Goal: Check status: Check status

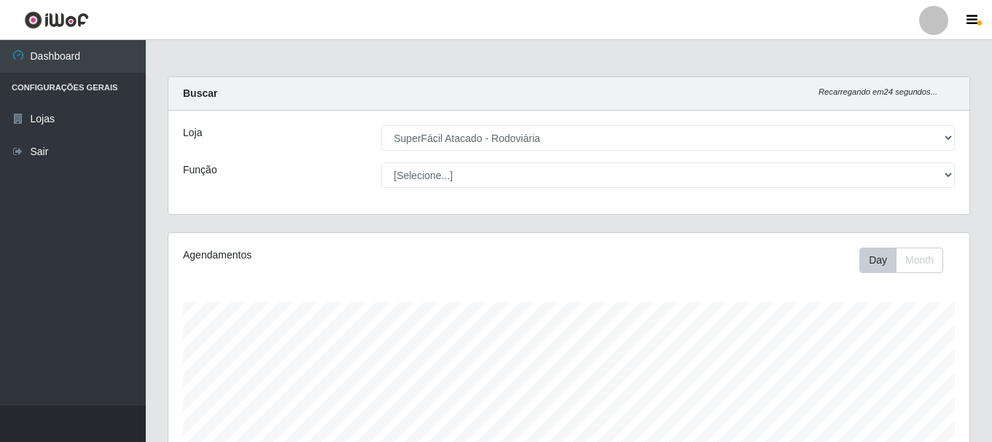
select select "400"
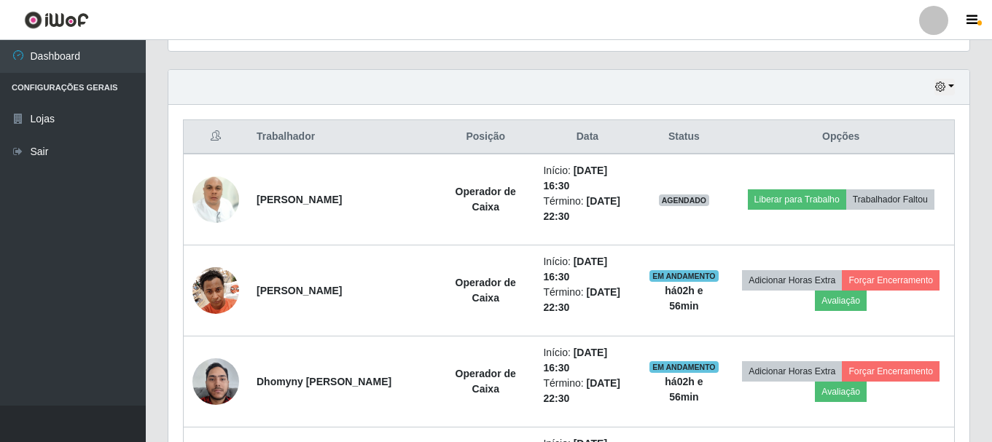
scroll to position [302, 801]
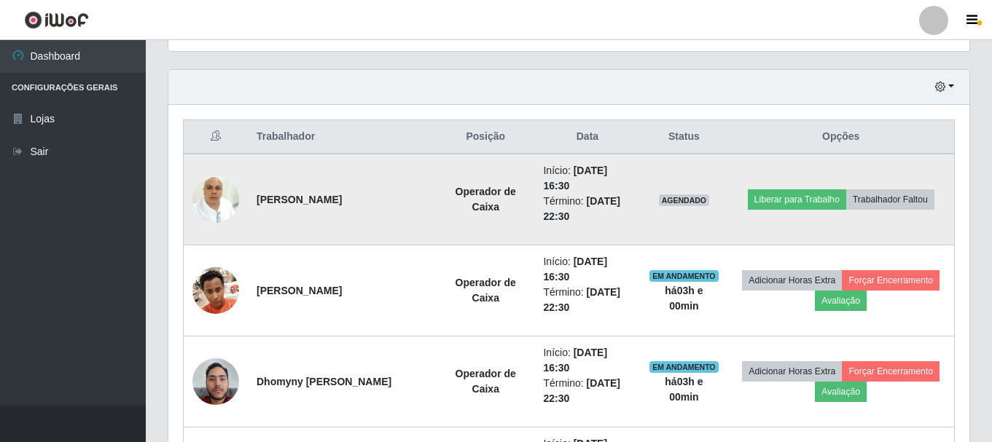
click at [210, 181] on img at bounding box center [215, 199] width 47 height 62
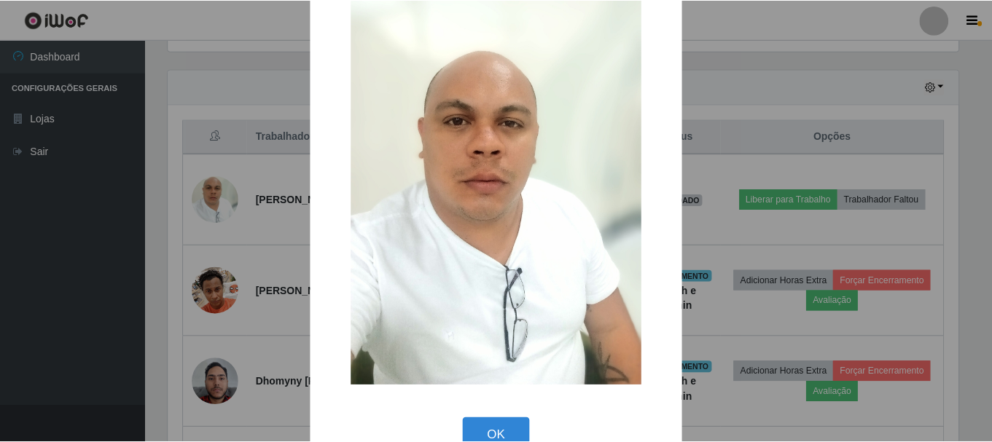
scroll to position [74, 0]
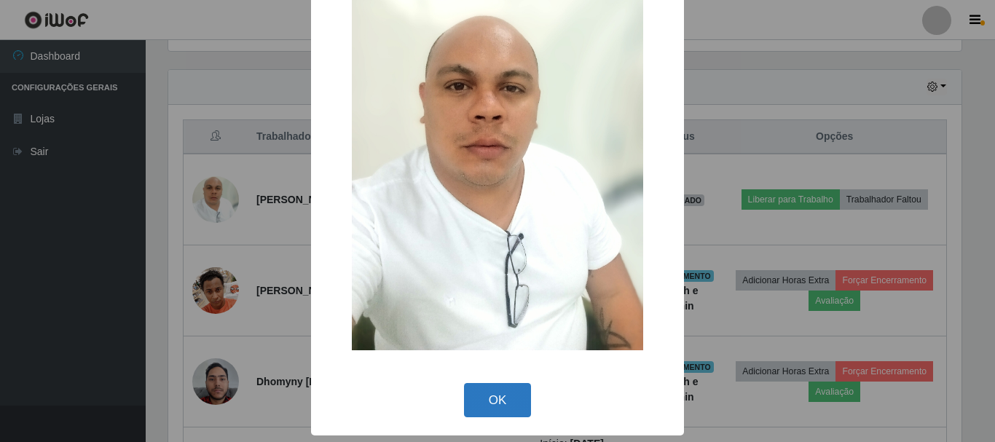
click at [499, 409] on button "OK" at bounding box center [498, 400] width 68 height 34
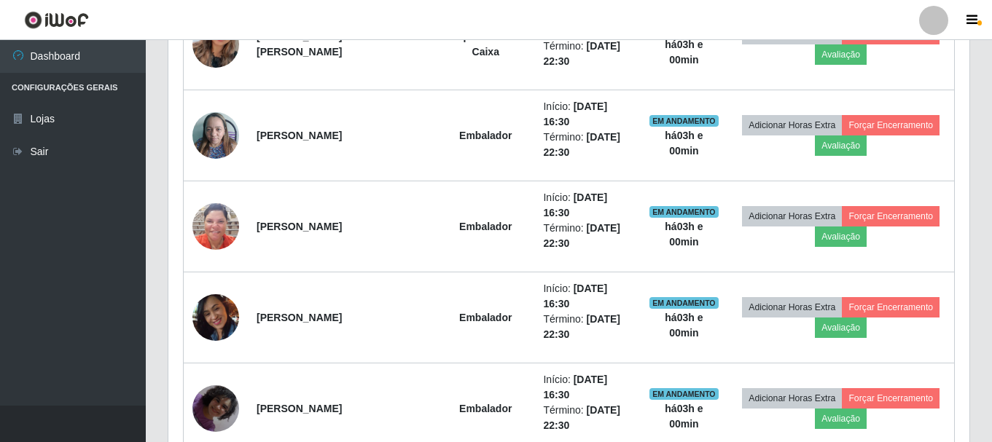
scroll to position [1086, 0]
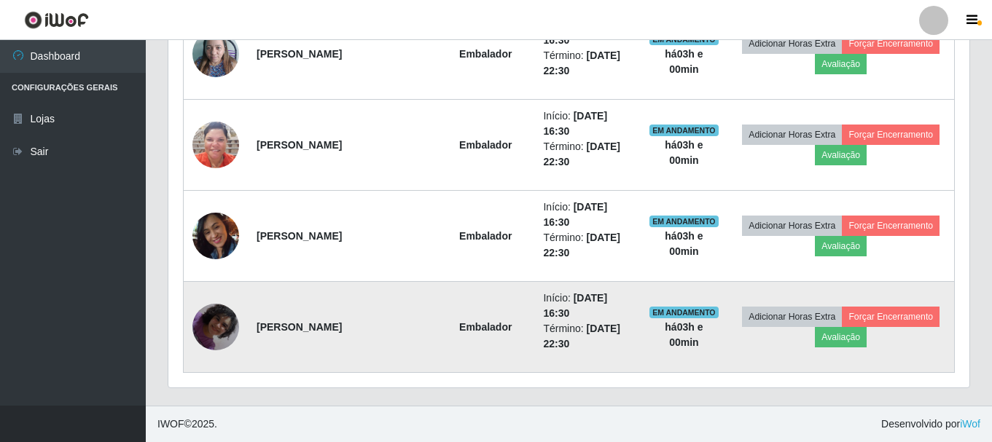
click at [221, 312] on img at bounding box center [215, 327] width 47 height 83
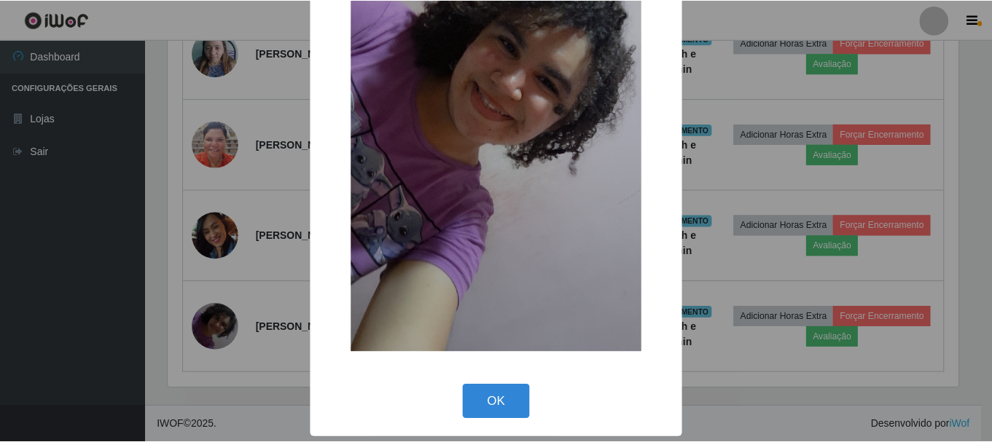
scroll to position [203, 0]
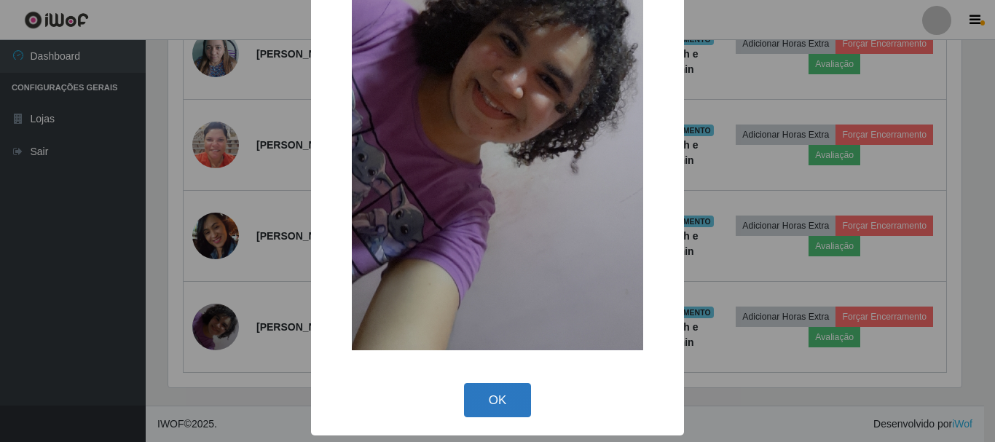
click at [475, 396] on button "OK" at bounding box center [498, 400] width 68 height 34
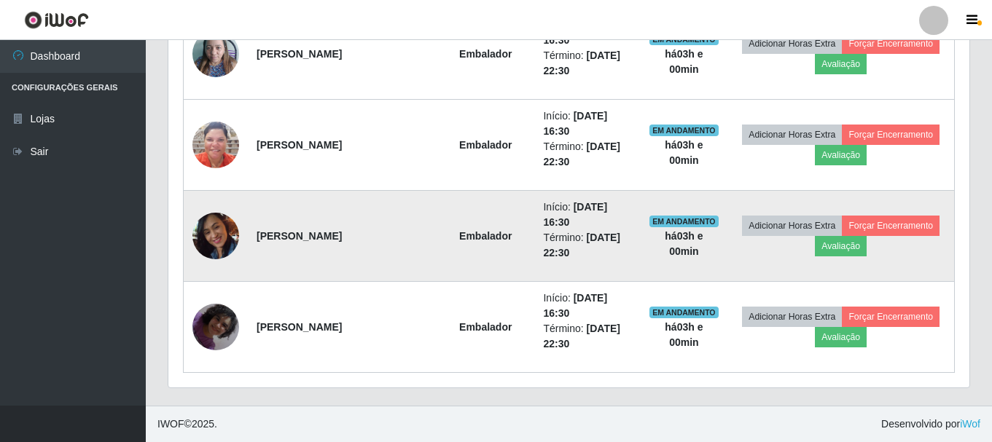
scroll to position [1013, 0]
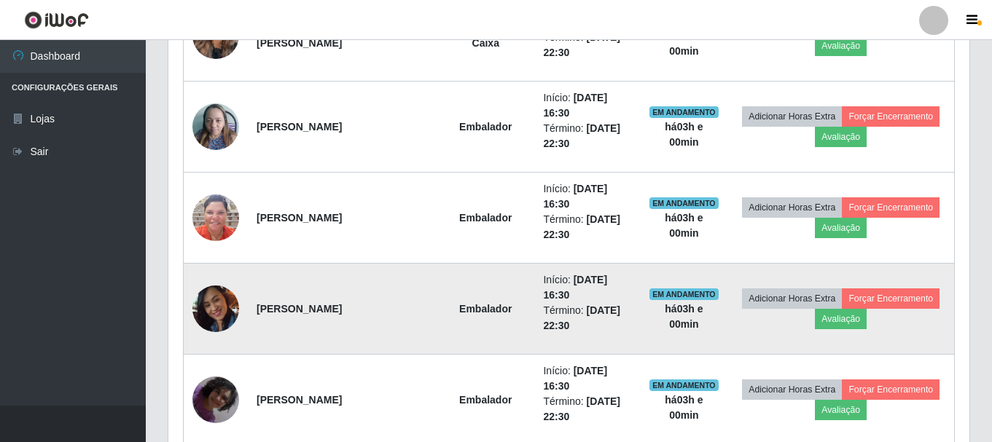
click at [226, 310] on img at bounding box center [215, 308] width 47 height 65
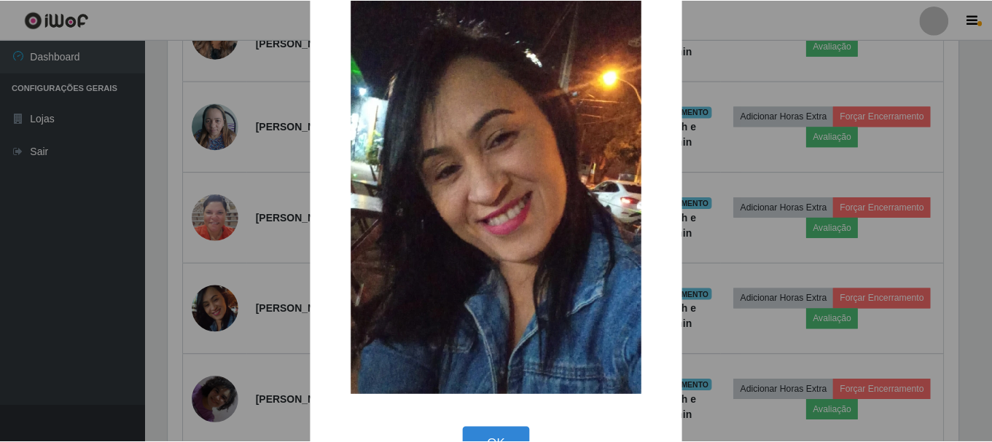
scroll to position [93, 0]
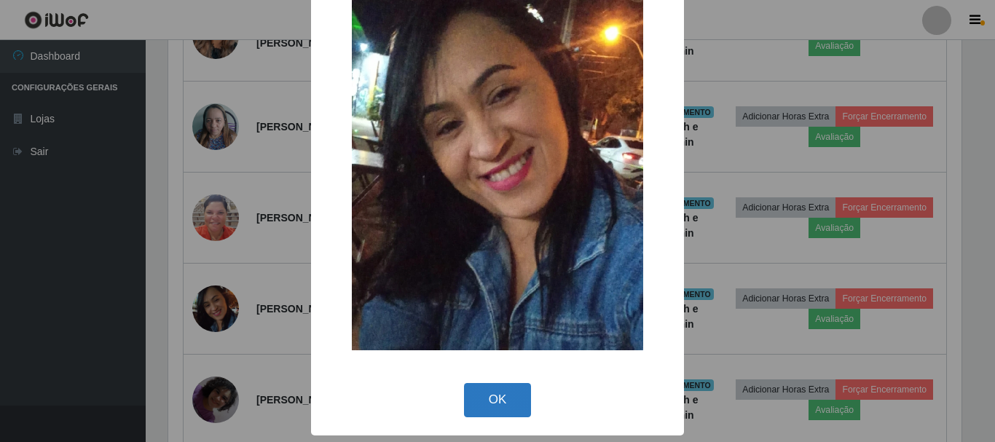
click at [497, 401] on button "OK" at bounding box center [498, 400] width 68 height 34
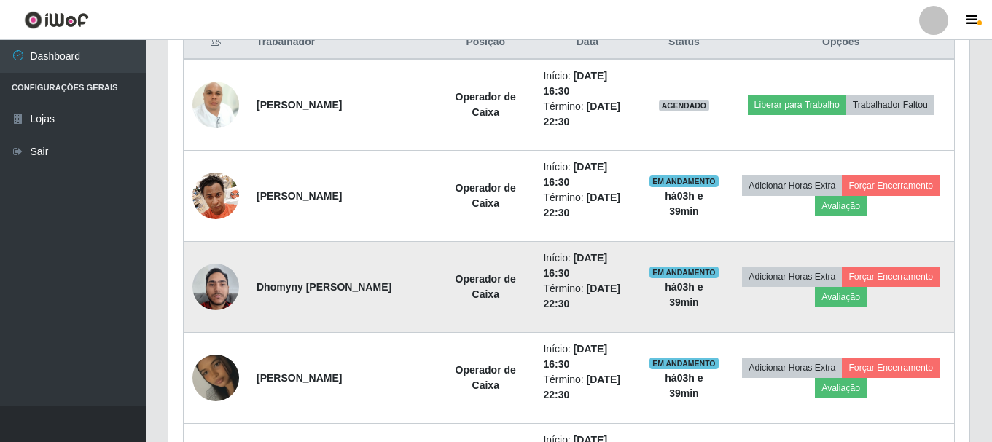
scroll to position [430, 0]
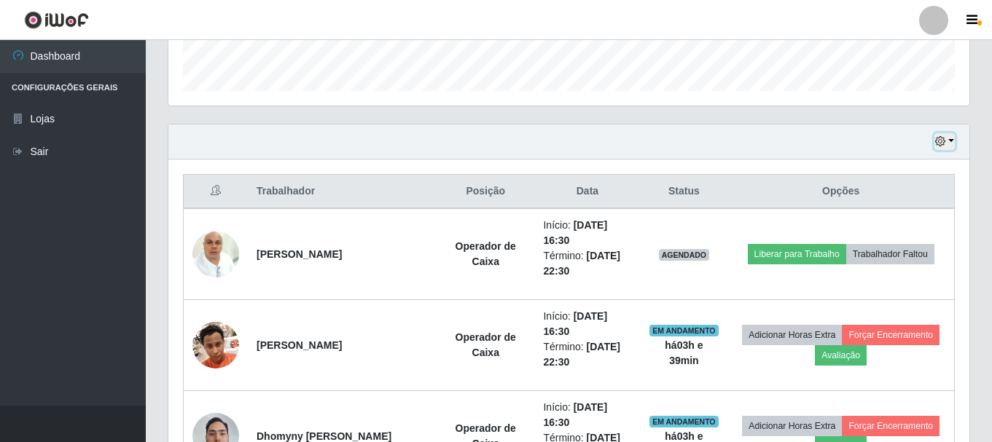
click at [944, 142] on icon "button" at bounding box center [940, 141] width 10 height 10
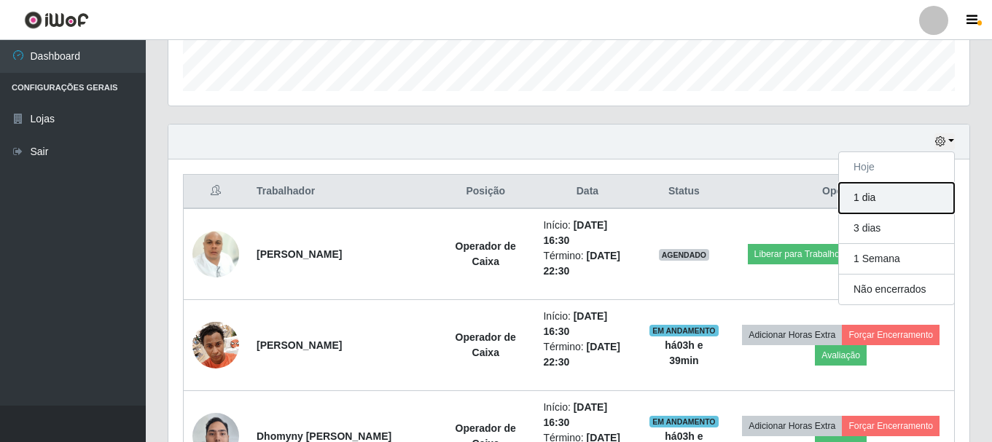
click at [875, 202] on button "1 dia" at bounding box center [896, 198] width 115 height 31
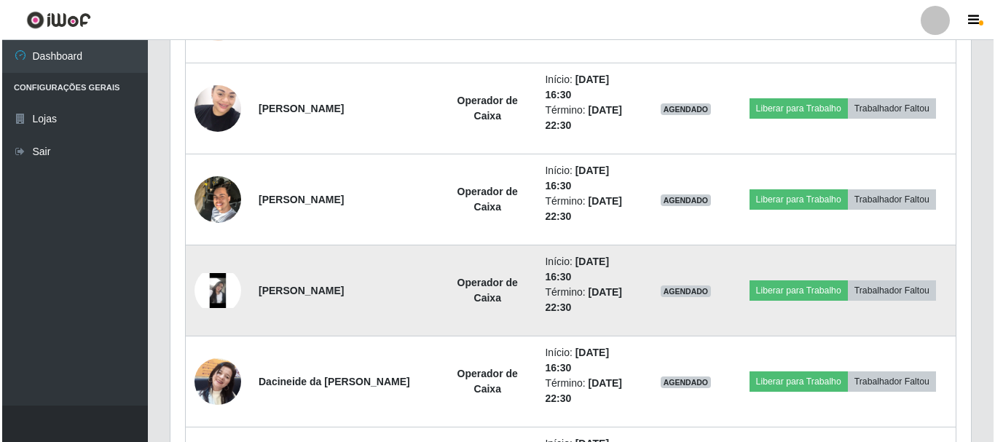
scroll to position [2106, 0]
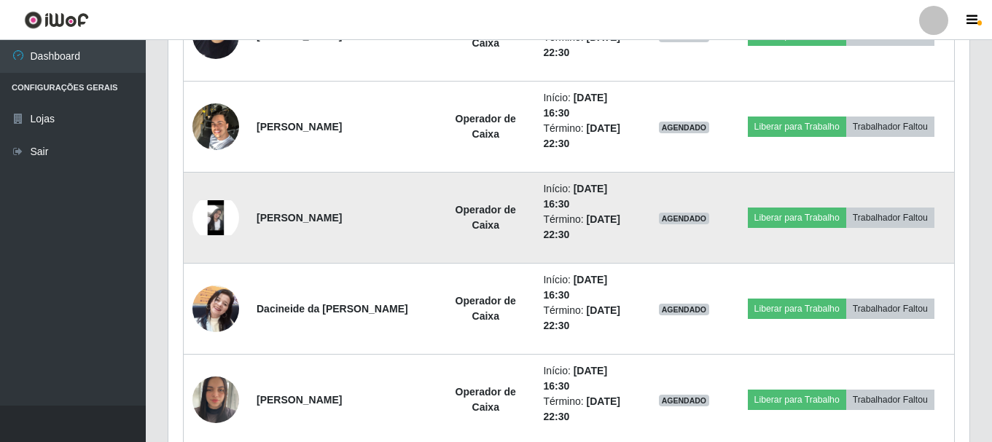
click at [230, 211] on img at bounding box center [215, 217] width 47 height 35
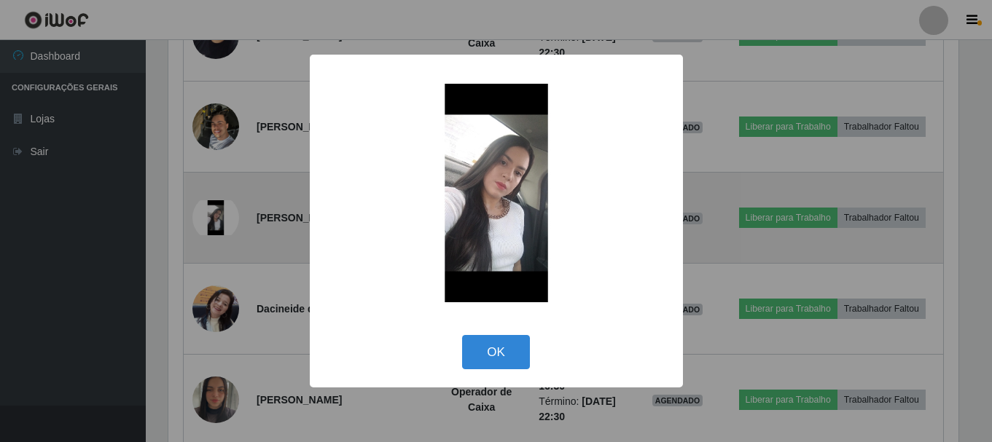
scroll to position [302, 794]
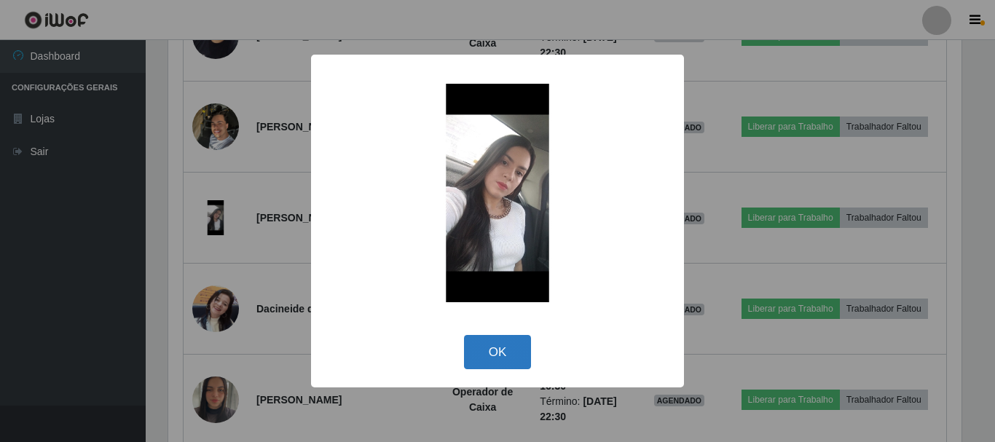
click at [503, 350] on button "OK" at bounding box center [498, 352] width 68 height 34
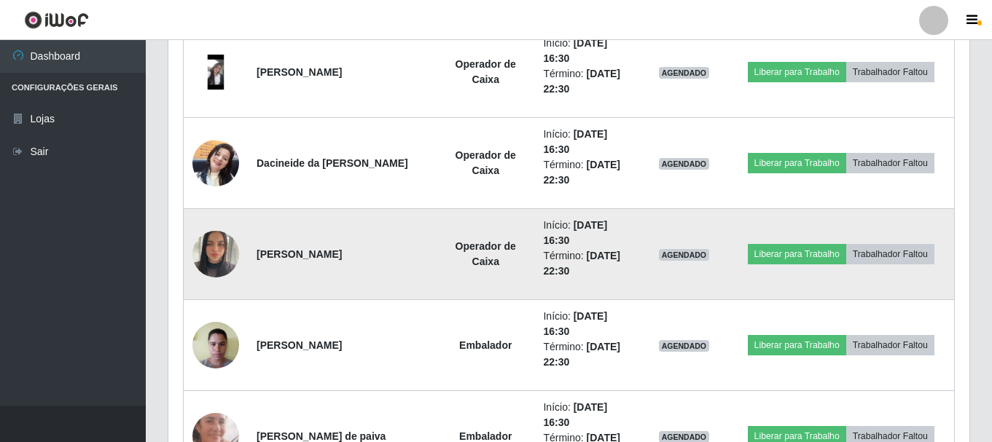
scroll to position [2324, 0]
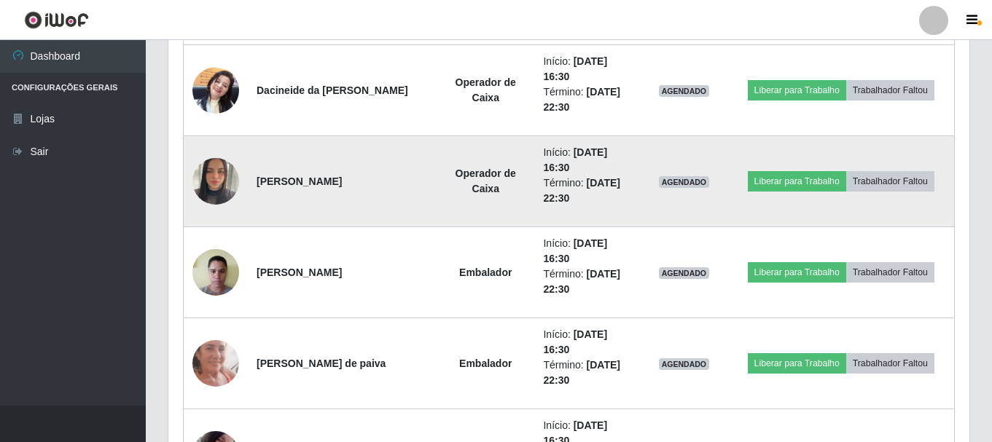
click at [265, 181] on td "[PERSON_NAME]" at bounding box center [342, 181] width 189 height 91
click at [221, 174] on img at bounding box center [215, 181] width 47 height 62
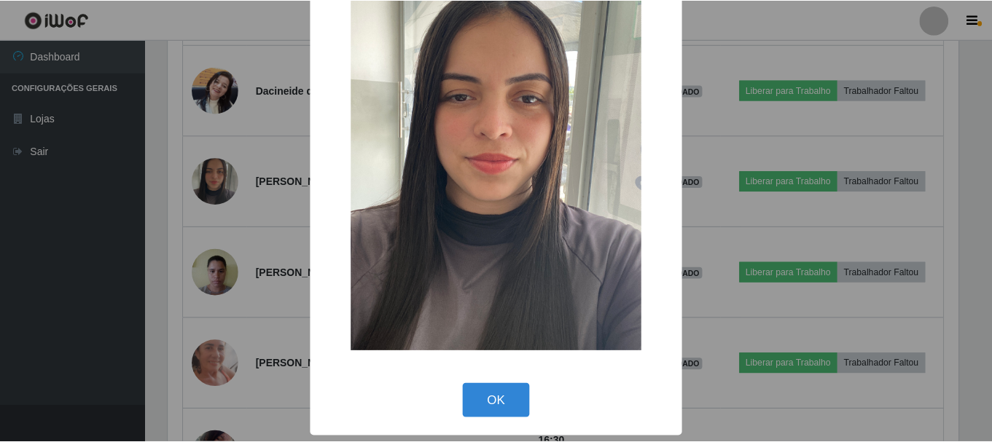
scroll to position [74, 0]
click at [488, 394] on button "OK" at bounding box center [498, 400] width 68 height 34
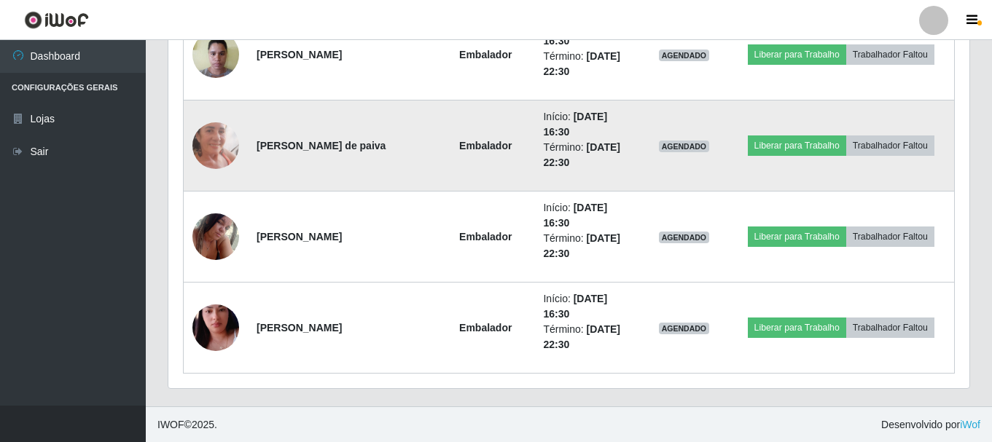
scroll to position [2543, 0]
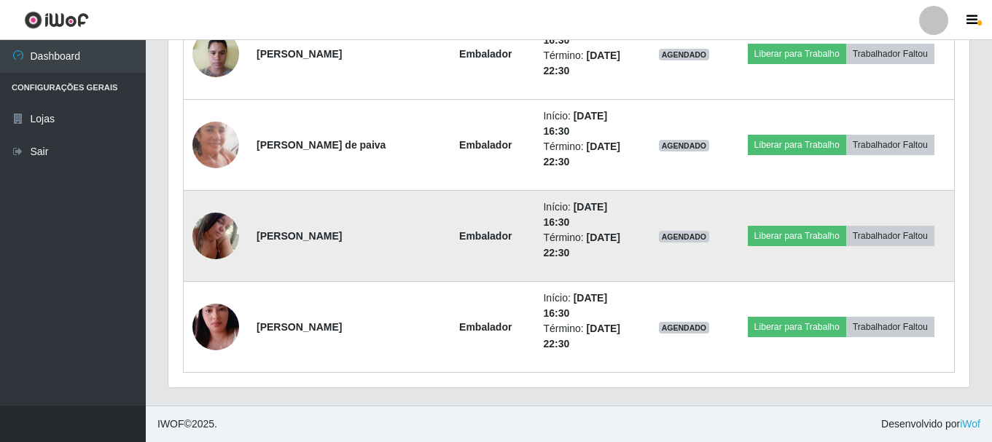
click at [227, 222] on img at bounding box center [215, 236] width 47 height 62
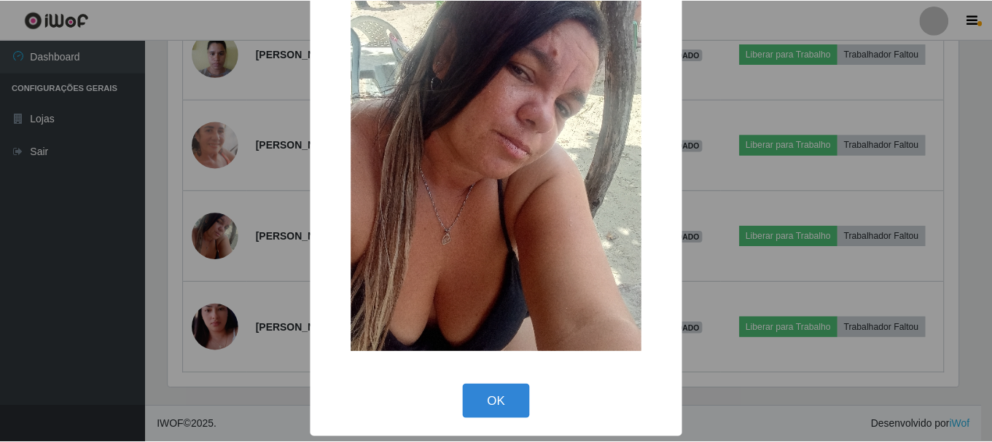
scroll to position [74, 0]
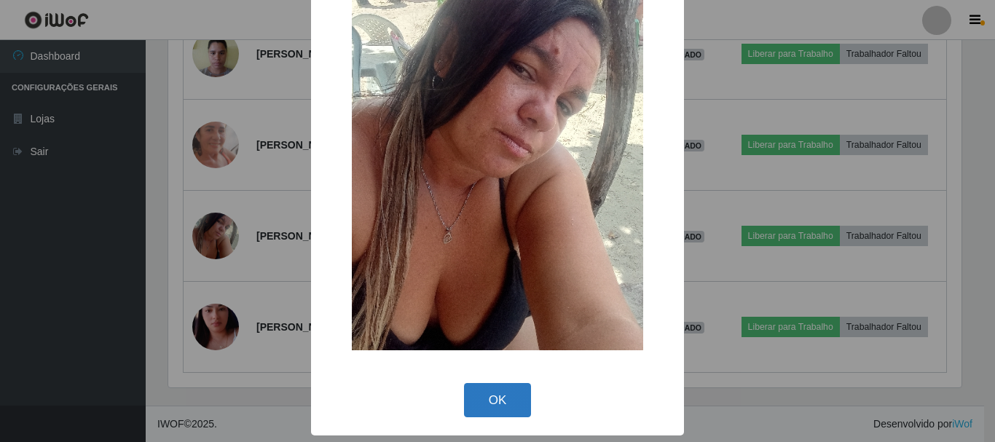
click at [497, 391] on button "OK" at bounding box center [498, 400] width 68 height 34
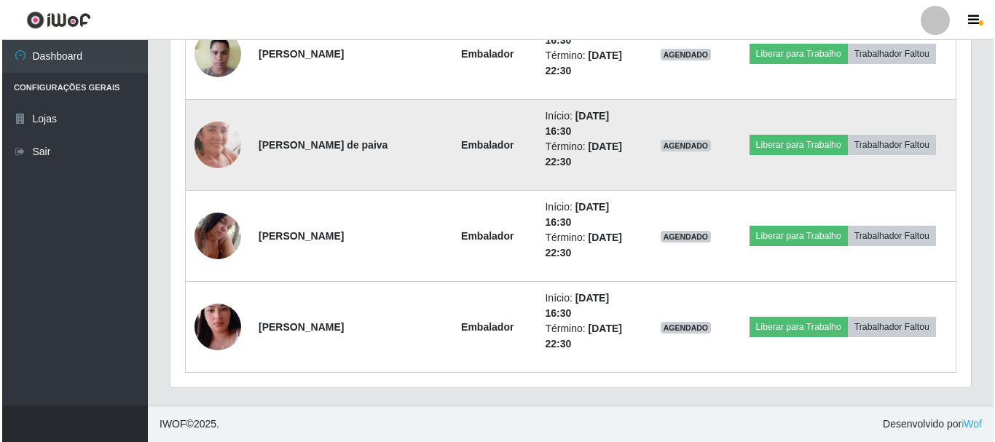
scroll to position [302, 801]
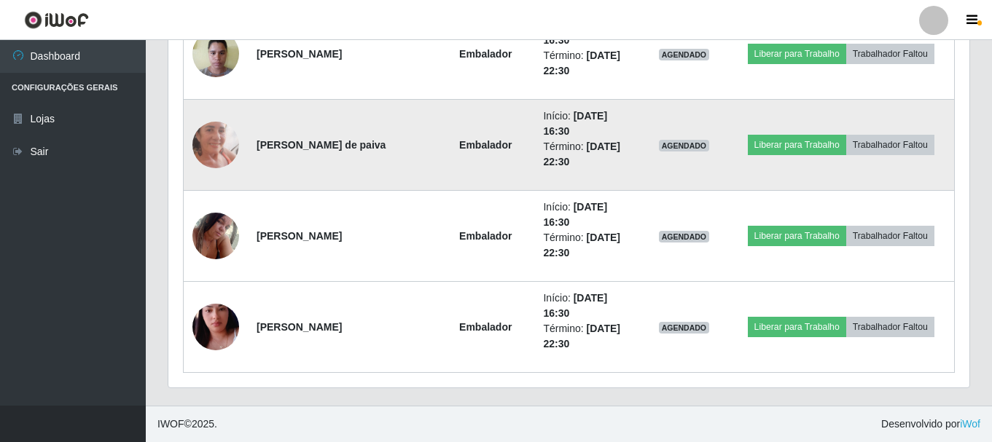
click at [227, 138] on img at bounding box center [215, 144] width 47 height 101
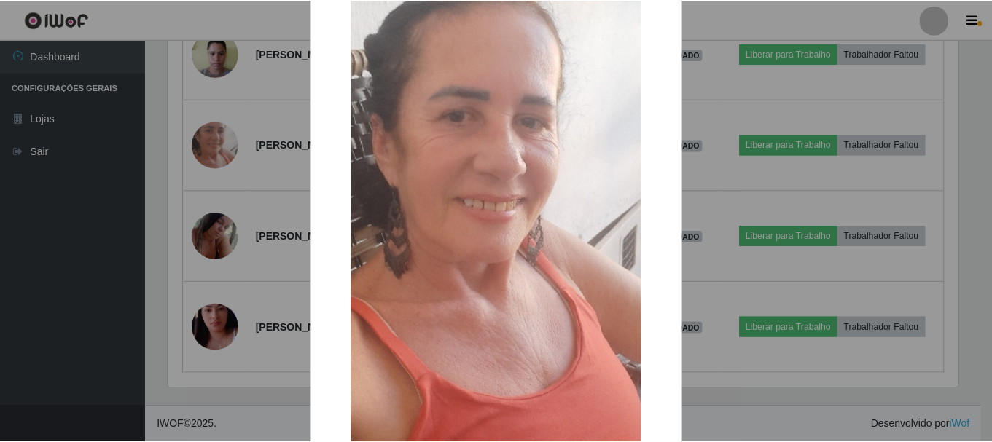
scroll to position [291, 0]
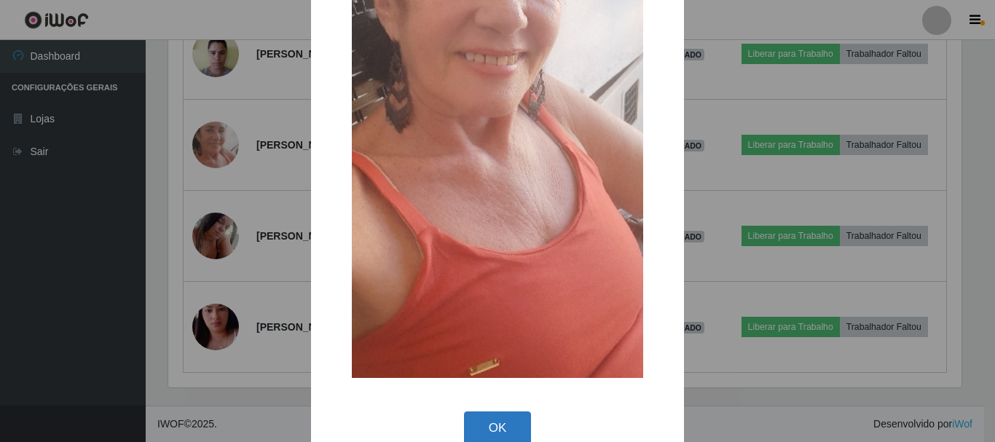
click at [487, 427] on button "OK" at bounding box center [498, 429] width 68 height 34
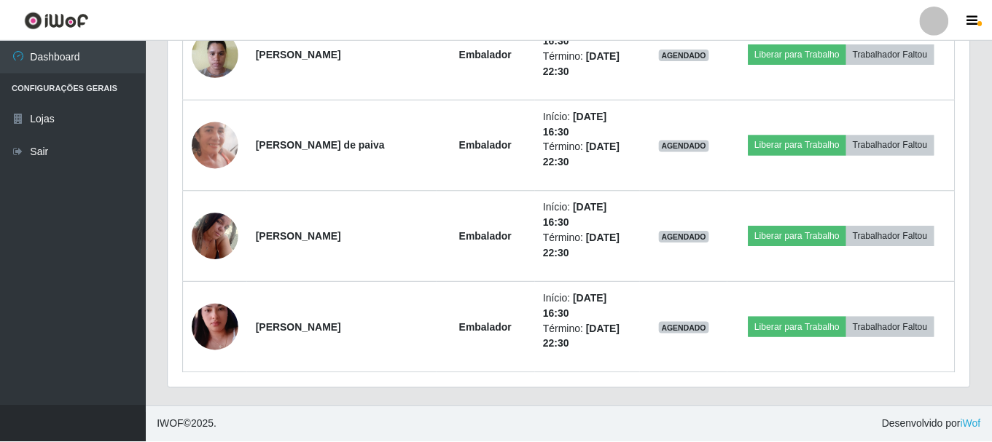
scroll to position [302, 801]
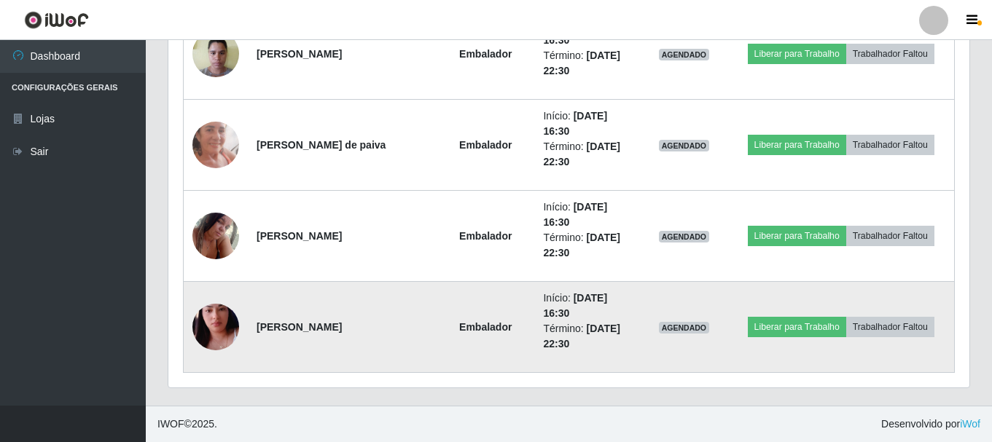
click at [216, 327] on img at bounding box center [215, 327] width 47 height 83
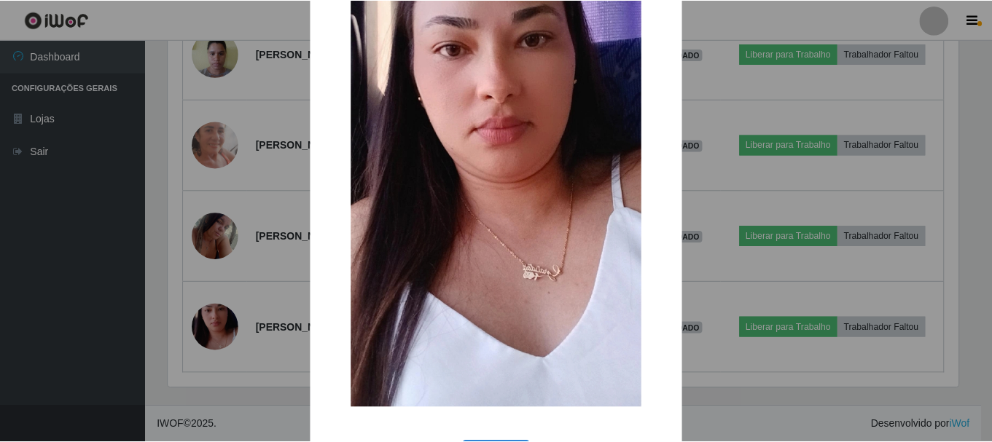
scroll to position [203, 0]
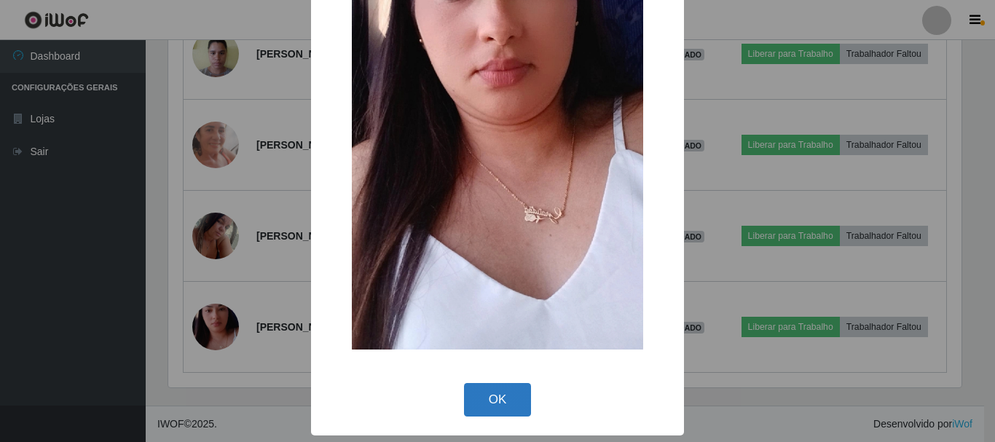
drag, startPoint x: 505, startPoint y: 393, endPoint x: 503, endPoint y: 385, distance: 9.0
click at [505, 391] on button "OK" at bounding box center [498, 400] width 68 height 34
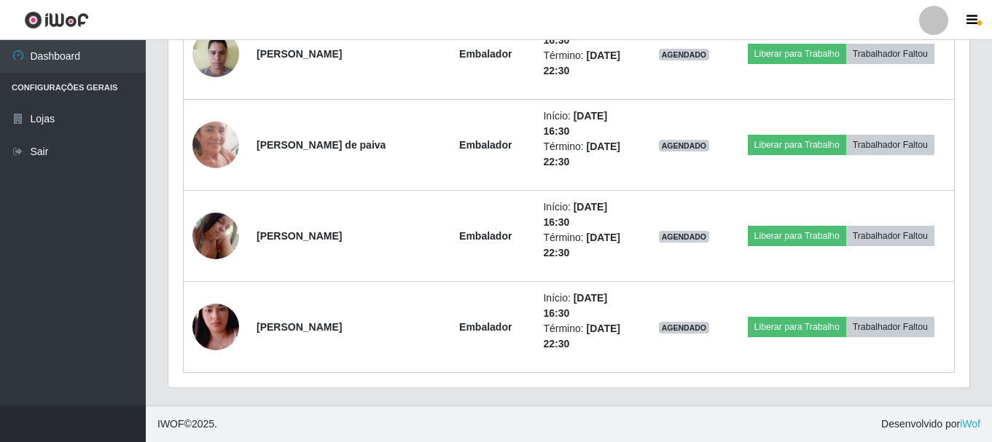
scroll to position [302, 801]
